Goal: Task Accomplishment & Management: Use online tool/utility

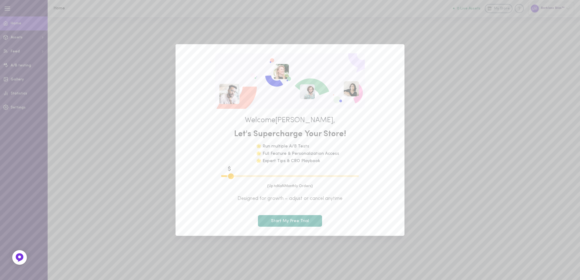
type input "1100"
